Goal: Task Accomplishment & Management: Manage account settings

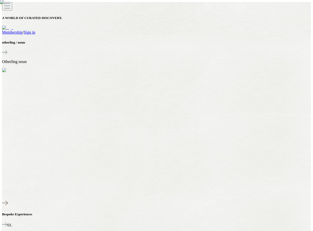
click at [35, 30] on link "Sign in" at bounding box center [30, 32] width 12 height 4
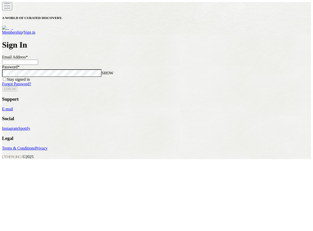
click at [38, 65] on input at bounding box center [20, 62] width 36 height 5
type input "**********"
click at [2, 86] on button "LOG IN" at bounding box center [9, 88] width 15 height 5
